Goal: Task Accomplishment & Management: Manage account settings

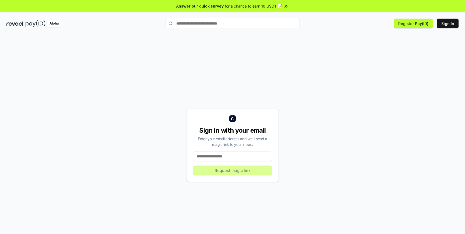
click at [229, 158] on input at bounding box center [232, 156] width 79 height 10
click at [211, 25] on input "text" at bounding box center [232, 23] width 135 height 11
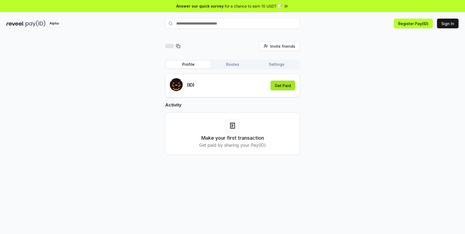
click at [282, 85] on button "Get Paid" at bounding box center [283, 85] width 25 height 10
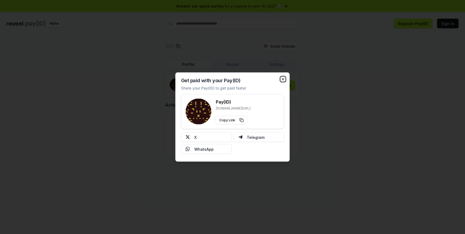
click at [283, 79] on icon "button" at bounding box center [283, 79] width 2 height 2
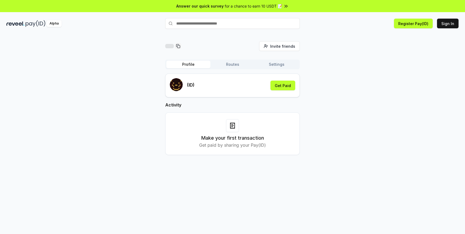
click at [232, 62] on button "Routes" at bounding box center [233, 65] width 44 height 8
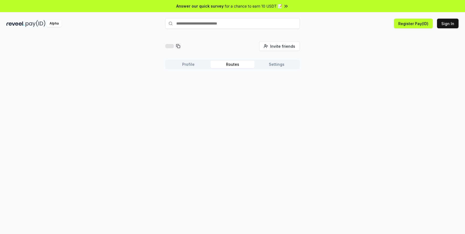
click at [272, 65] on button "Settings" at bounding box center [277, 65] width 44 height 8
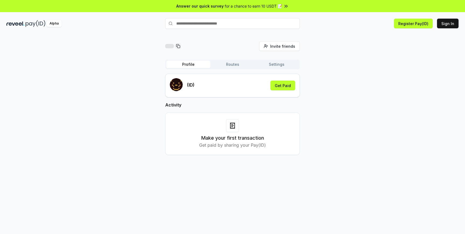
click at [191, 68] on button "Profile" at bounding box center [188, 65] width 44 height 8
